Goal: Information Seeking & Learning: Learn about a topic

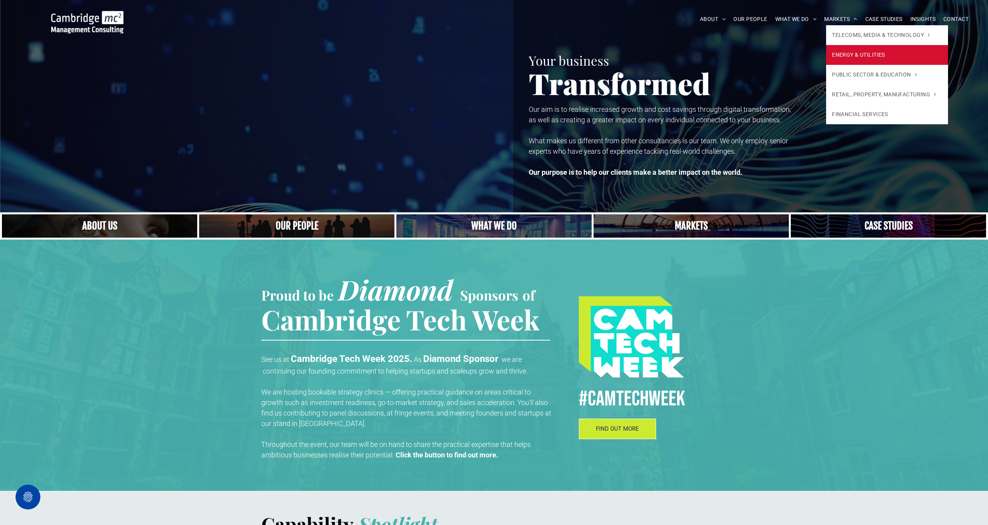
click at [868, 60] on link "ENERGY & UTILITIES" at bounding box center [886, 55] width 121 height 20
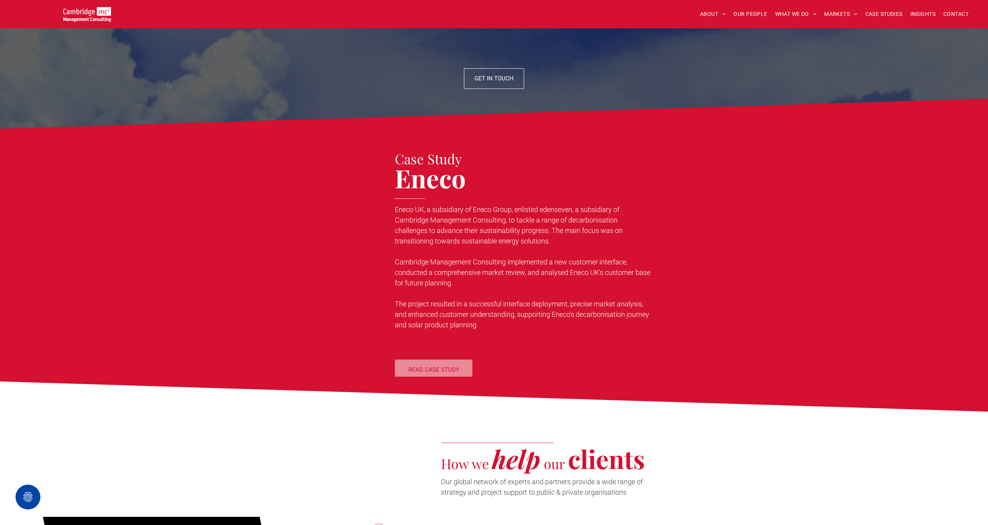
scroll to position [787, 0]
